Goal: Task Accomplishment & Management: Manage account settings

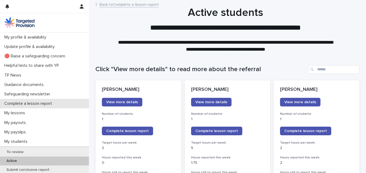
scroll to position [68, 0]
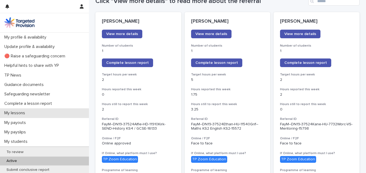
click at [22, 113] on p "My lessons" at bounding box center [15, 112] width 27 height 5
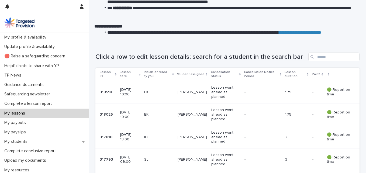
scroll to position [57, 0]
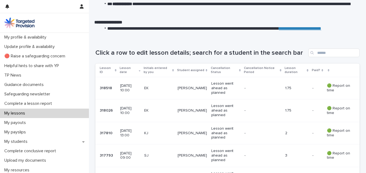
click at [312, 69] on p "Paid?" at bounding box center [316, 70] width 8 height 6
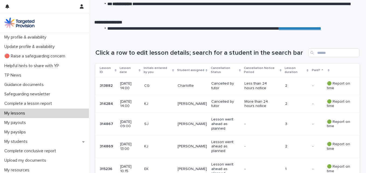
click at [312, 69] on p "Paid?" at bounding box center [316, 70] width 8 height 6
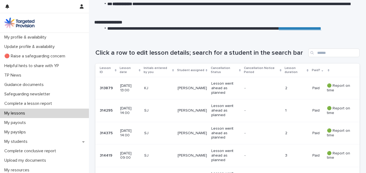
click at [312, 69] on p "Paid?" at bounding box center [316, 70] width 8 height 6
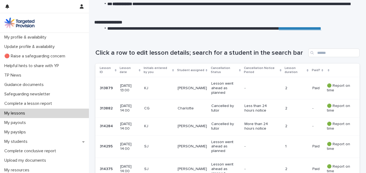
click at [306, 69] on icon at bounding box center [307, 70] width 2 height 3
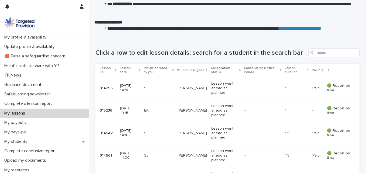
click at [306, 69] on icon at bounding box center [307, 70] width 2 height 3
click at [306, 71] on icon at bounding box center [307, 70] width 2 height 1
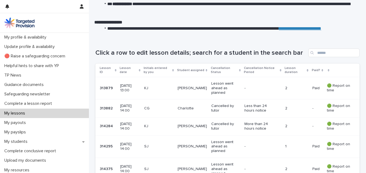
click at [306, 71] on icon at bounding box center [307, 70] width 2 height 2
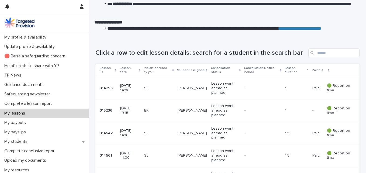
click at [306, 71] on icon at bounding box center [307, 70] width 2 height 3
click at [306, 71] on icon at bounding box center [307, 70] width 2 height 1
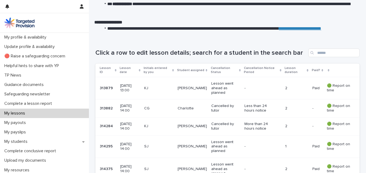
click at [306, 71] on icon at bounding box center [307, 70] width 2 height 2
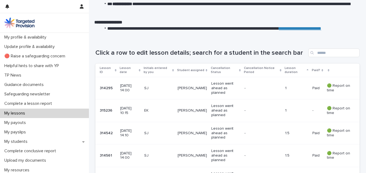
click at [342, 106] on p "🟢 Report on time" at bounding box center [339, 110] width 24 height 9
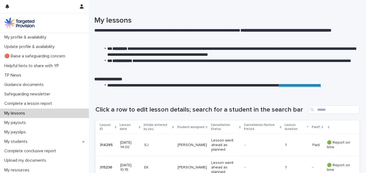
click at [280, 127] on icon at bounding box center [281, 127] width 2 height 2
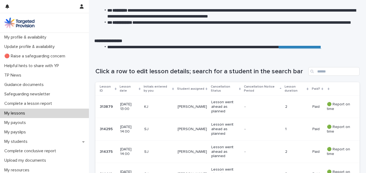
scroll to position [22, 0]
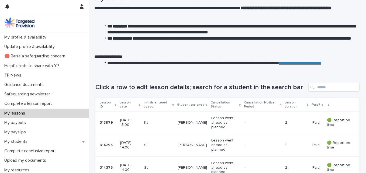
click at [321, 105] on icon at bounding box center [322, 104] width 2 height 2
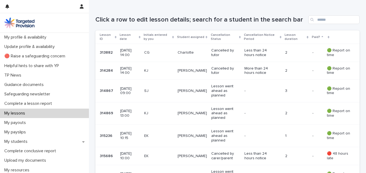
scroll to position [93, 0]
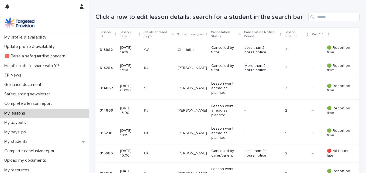
click at [332, 87] on p "🟢 Report on time" at bounding box center [339, 88] width 24 height 9
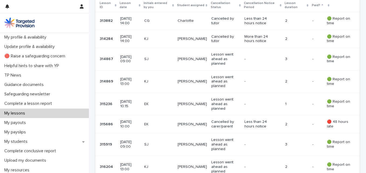
scroll to position [102, 0]
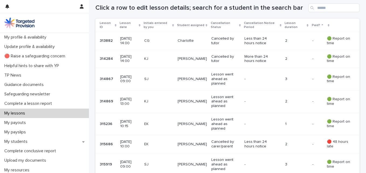
click at [332, 96] on div "🟢 Report on time" at bounding box center [339, 101] width 24 height 10
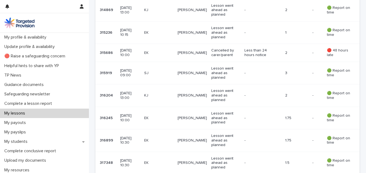
scroll to position [210, 0]
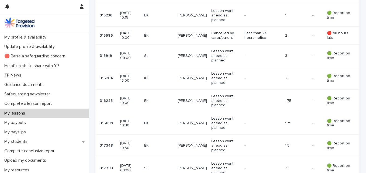
click at [329, 102] on p "🟢 Report on time" at bounding box center [339, 100] width 24 height 9
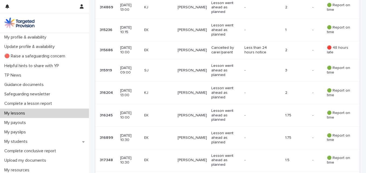
scroll to position [213, 0]
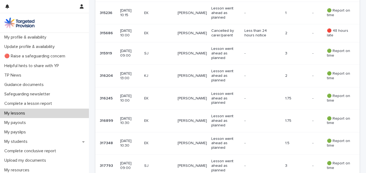
click at [334, 142] on p "🟢 Report on time" at bounding box center [339, 143] width 24 height 9
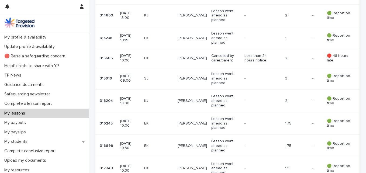
scroll to position [190, 0]
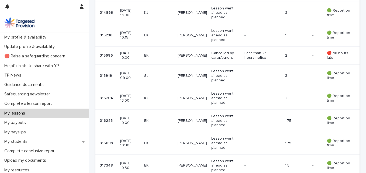
click at [333, 76] on p "🟢 Report on time" at bounding box center [339, 75] width 24 height 9
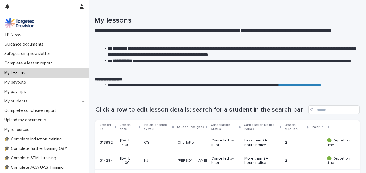
scroll to position [41, 0]
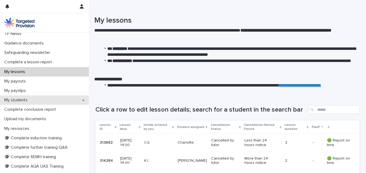
click at [13, 102] on p "My students" at bounding box center [17, 99] width 30 height 5
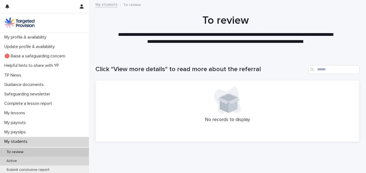
click at [12, 160] on p "Active" at bounding box center [11, 161] width 19 height 5
